Goal: Transaction & Acquisition: Subscribe to service/newsletter

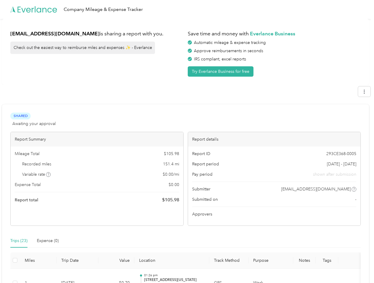
click at [188, 141] on div "Report details" at bounding box center [274, 139] width 173 height 14
click at [187, 9] on div "Company Mileage & Expense Tracker" at bounding box center [185, 9] width 371 height 19
click at [222, 71] on button "Try Everlance Business for free" at bounding box center [221, 71] width 66 height 10
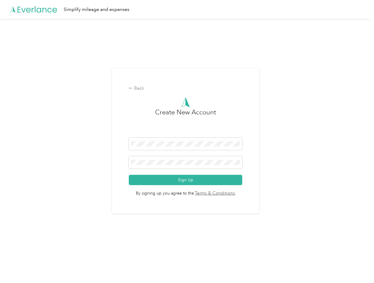
click at [367, 91] on div "Back Create New Account Sign Up By signing up you agree to the Terms & Conditio…" at bounding box center [185, 143] width 371 height 249
click at [49, 174] on div "Back Create New Account Sign Up By signing up you agree to the Terms & Conditio…" at bounding box center [185, 143] width 371 height 249
click at [232, 189] on span "By signing up you agree to the Terms & Conditions" at bounding box center [185, 191] width 113 height 12
click at [19, 241] on div "Back Create New Account Sign Up By signing up you agree to the Terms & Conditio…" at bounding box center [185, 143] width 371 height 249
